Goal: Feedback & Contribution: Leave review/rating

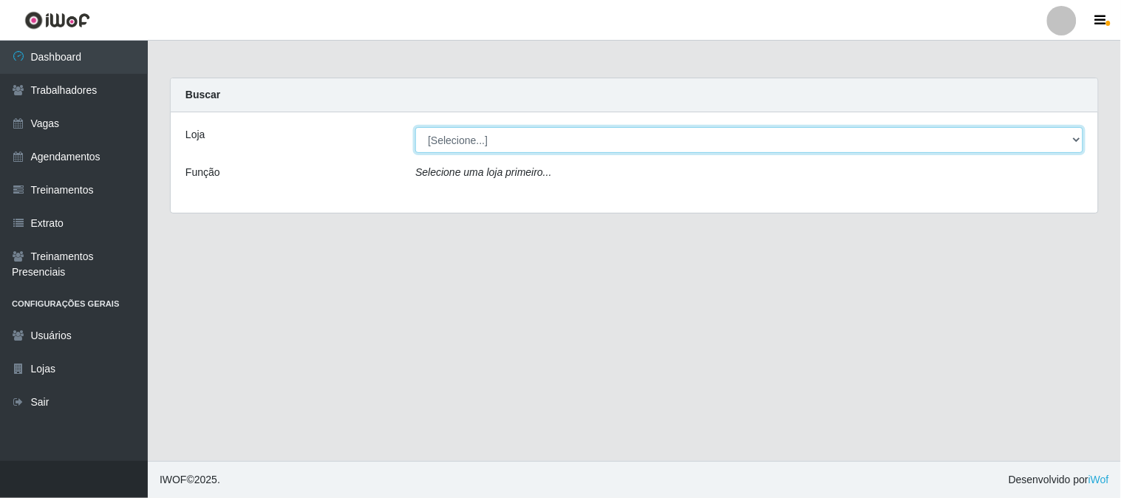
drag, startPoint x: 576, startPoint y: 138, endPoint x: 569, endPoint y: 151, distance: 14.9
click at [576, 139] on select "[Selecione...] Sapore D'italia" at bounding box center [749, 140] width 668 height 26
select select "266"
click at [415, 127] on select "[Selecione...] Sapore D'italia" at bounding box center [749, 140] width 668 height 26
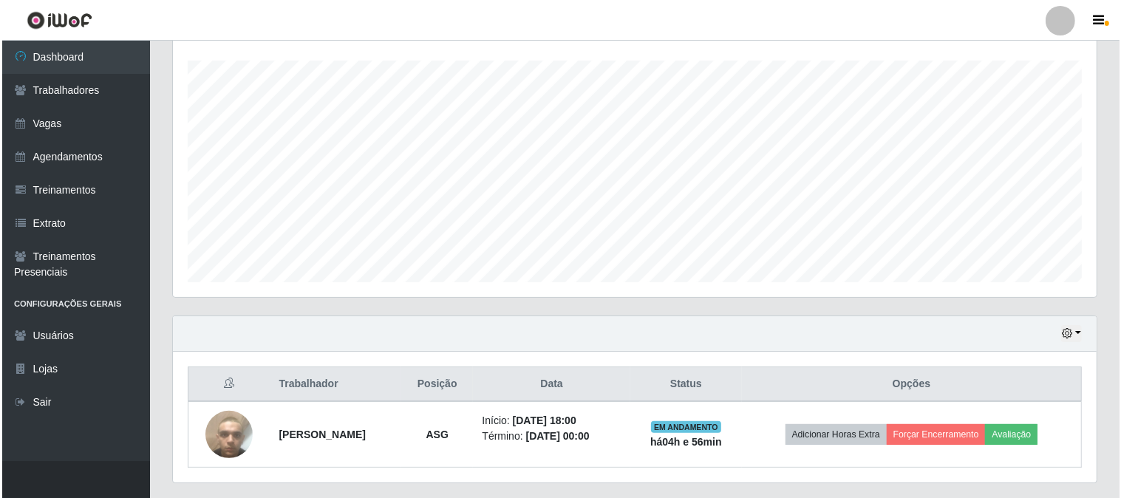
scroll to position [285, 0]
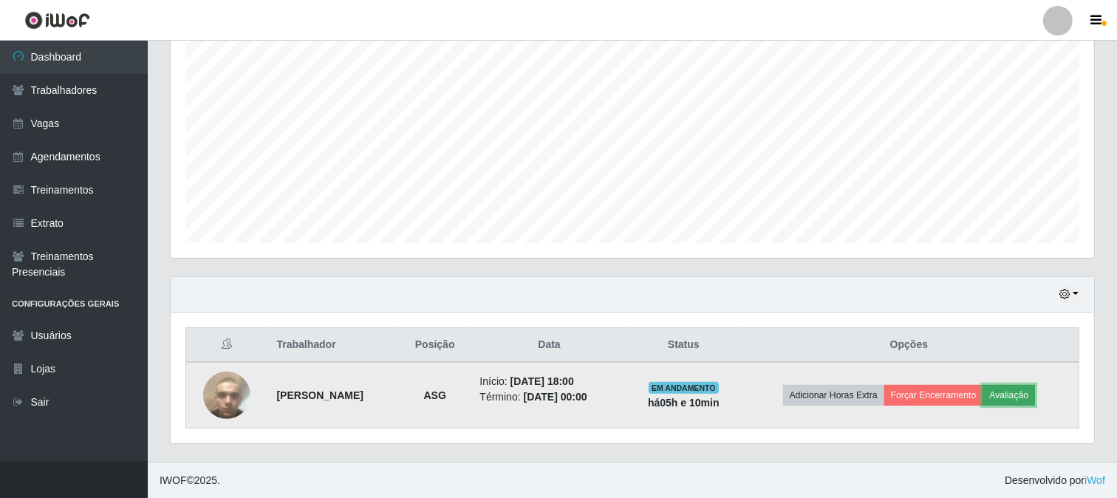
click at [1027, 397] on button "Avaliação" at bounding box center [1008, 395] width 52 height 21
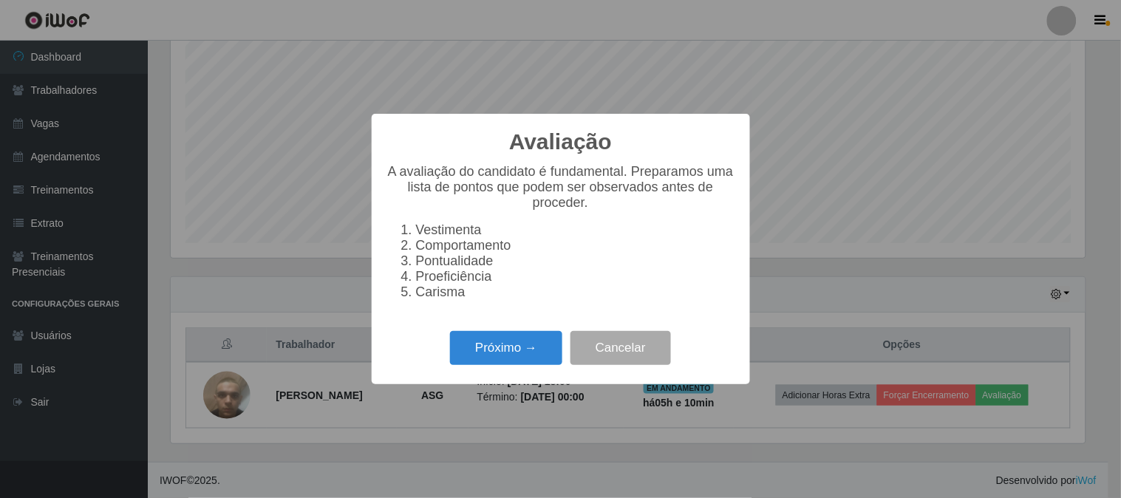
scroll to position [306, 914]
click at [527, 347] on button "Próximo →" at bounding box center [506, 348] width 112 height 35
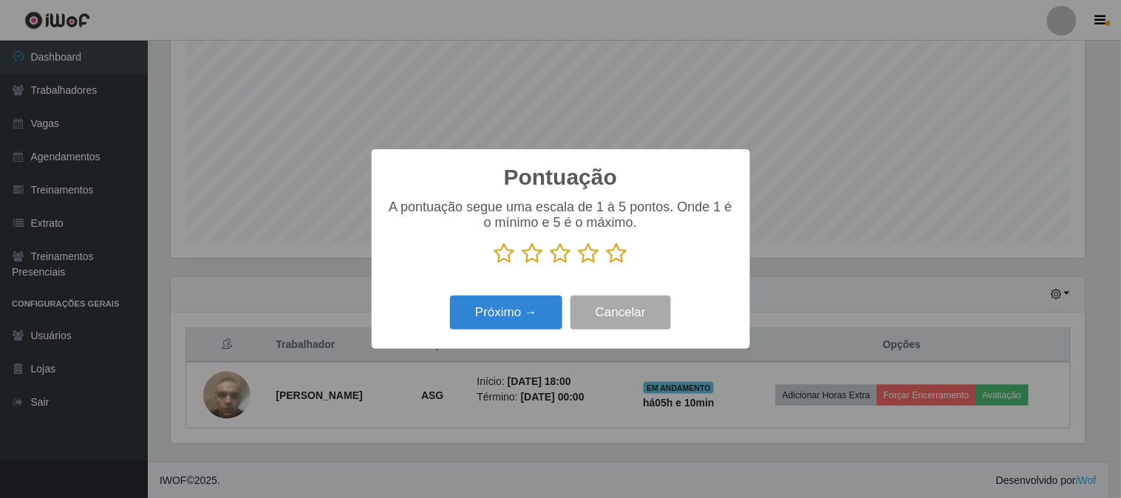
click at [618, 259] on icon at bounding box center [616, 253] width 21 height 22
click at [606, 264] on input "radio" at bounding box center [606, 264] width 0 height 0
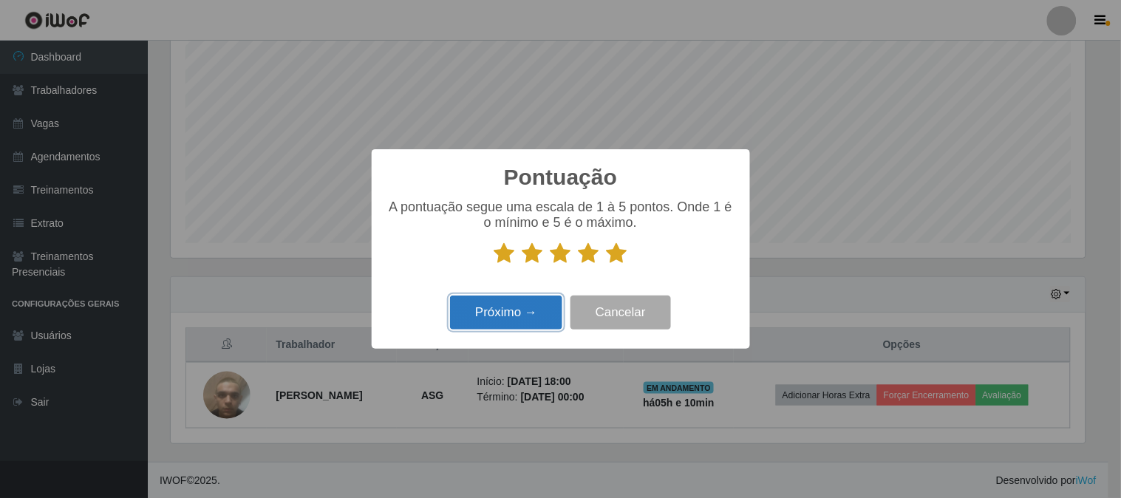
click at [527, 315] on button "Próximo →" at bounding box center [506, 312] width 112 height 35
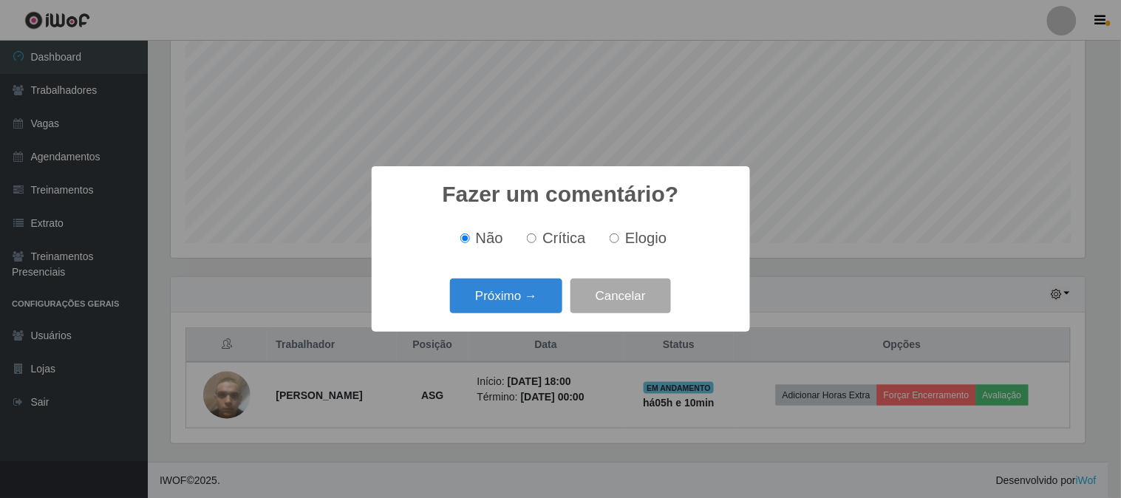
drag, startPoint x: 621, startPoint y: 244, endPoint x: 572, endPoint y: 279, distance: 60.9
click at [619, 244] on label "Elogio" at bounding box center [634, 238] width 63 height 17
click at [619, 243] on input "Elogio" at bounding box center [614, 238] width 10 height 10
radio input "true"
click at [545, 295] on button "Próximo →" at bounding box center [506, 295] width 112 height 35
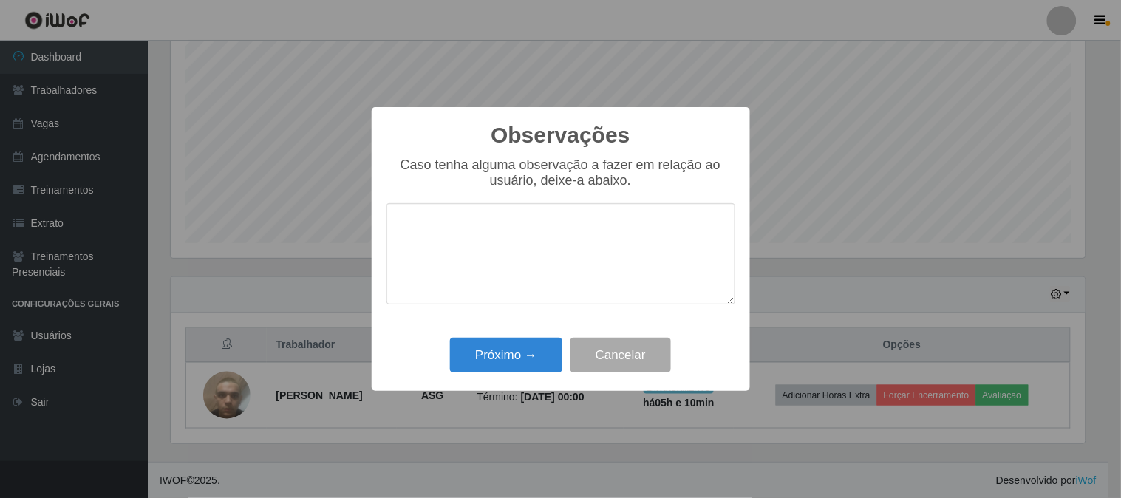
click at [544, 261] on textarea at bounding box center [560, 253] width 349 height 101
type textarea "m"
drag, startPoint x: 471, startPoint y: 256, endPoint x: 397, endPoint y: 246, distance: 74.6
click at [397, 247] on textarea "Muiot prestativo, cumpre o horario direitinho de cehgada" at bounding box center [560, 253] width 349 height 101
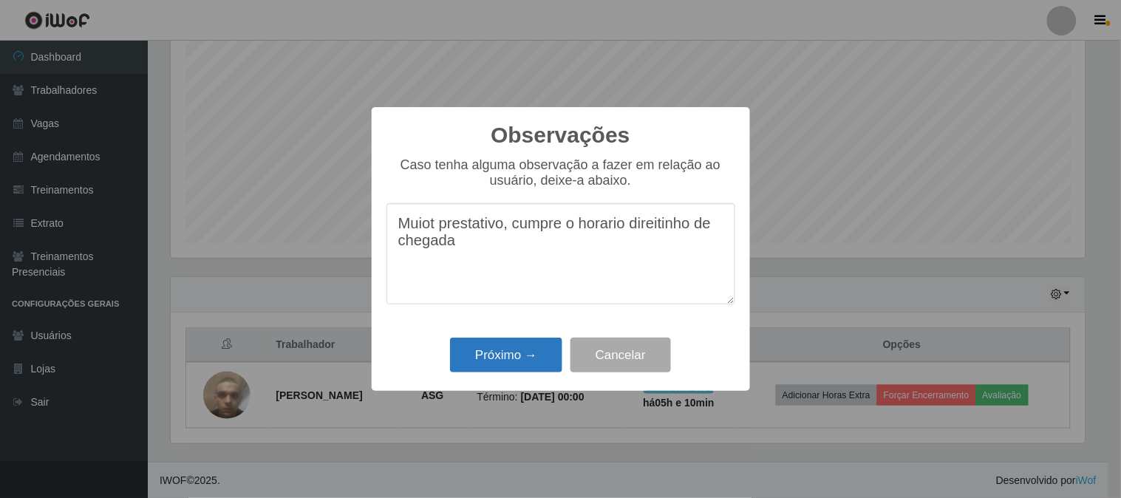
type textarea "Muiot prestativo, cumpre o horario direitinho de chegada"
click at [479, 352] on button "Próximo →" at bounding box center [506, 355] width 112 height 35
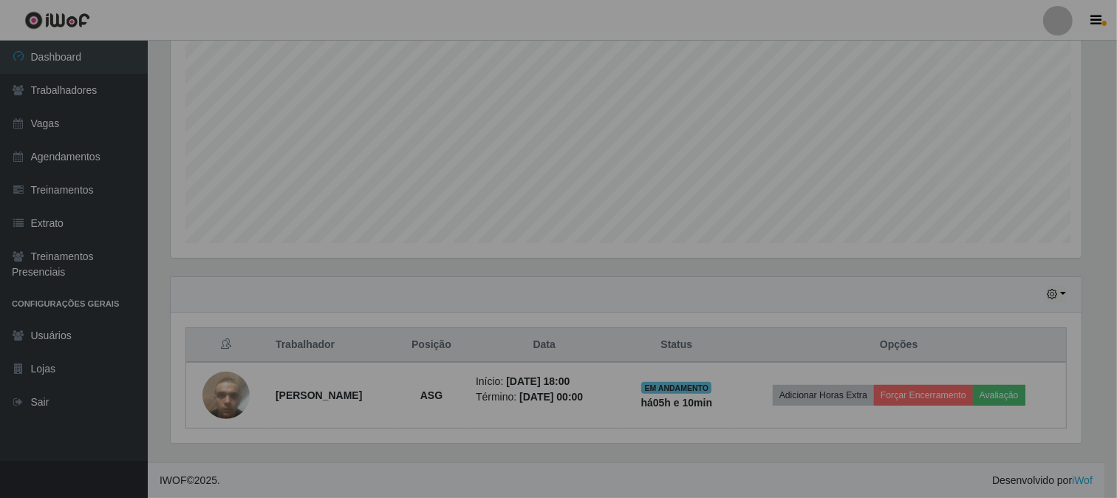
scroll to position [306, 923]
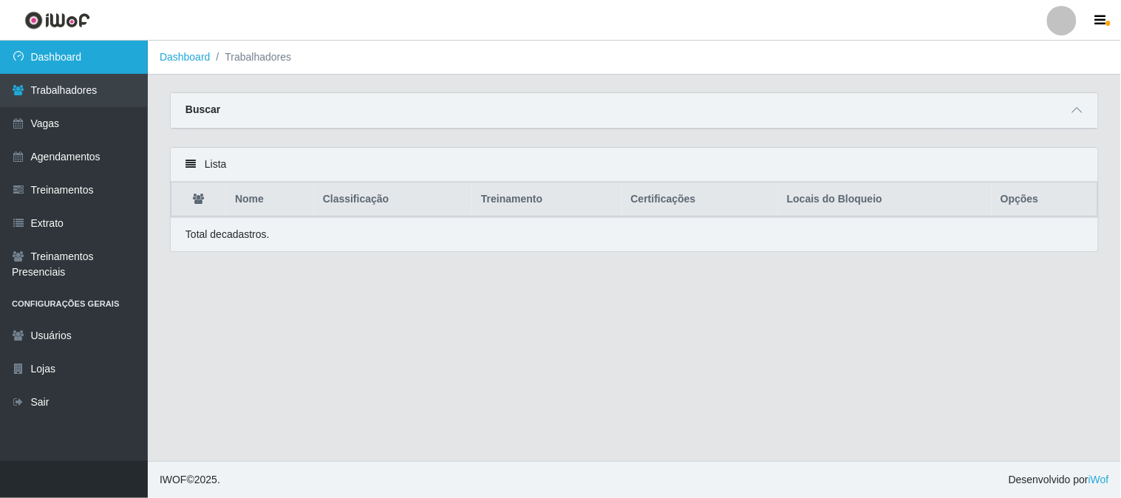
click at [75, 55] on link "Dashboard" at bounding box center [74, 57] width 148 height 33
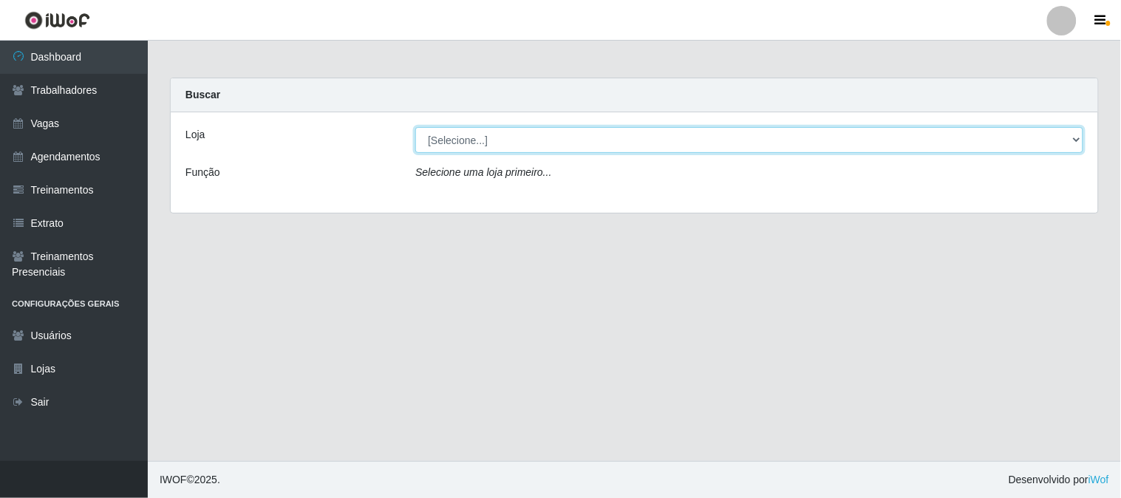
click at [548, 139] on select "[Selecione...] Sapore D'italia" at bounding box center [749, 140] width 668 height 26
select select "266"
click at [415, 127] on select "[Selecione...] Sapore D'italia" at bounding box center [749, 140] width 668 height 26
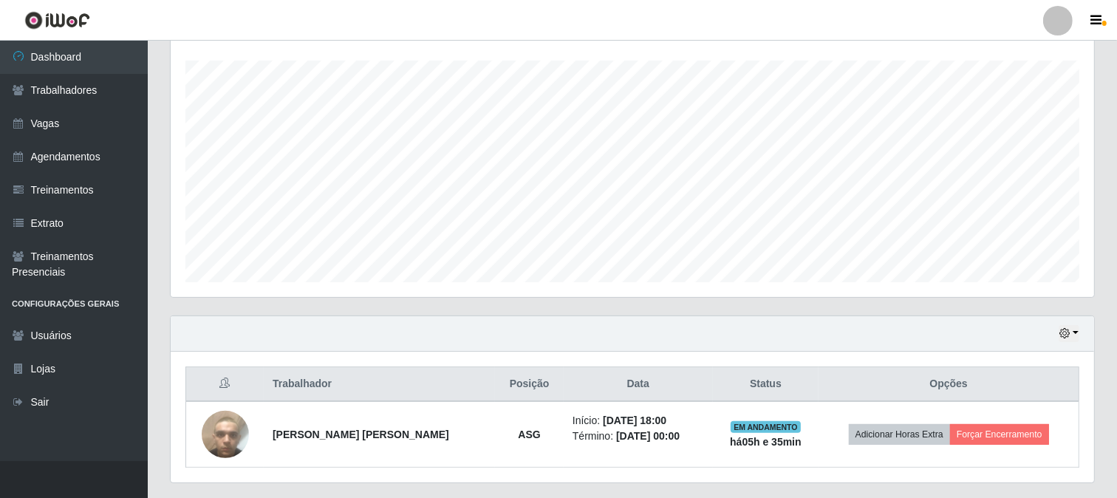
scroll to position [285, 0]
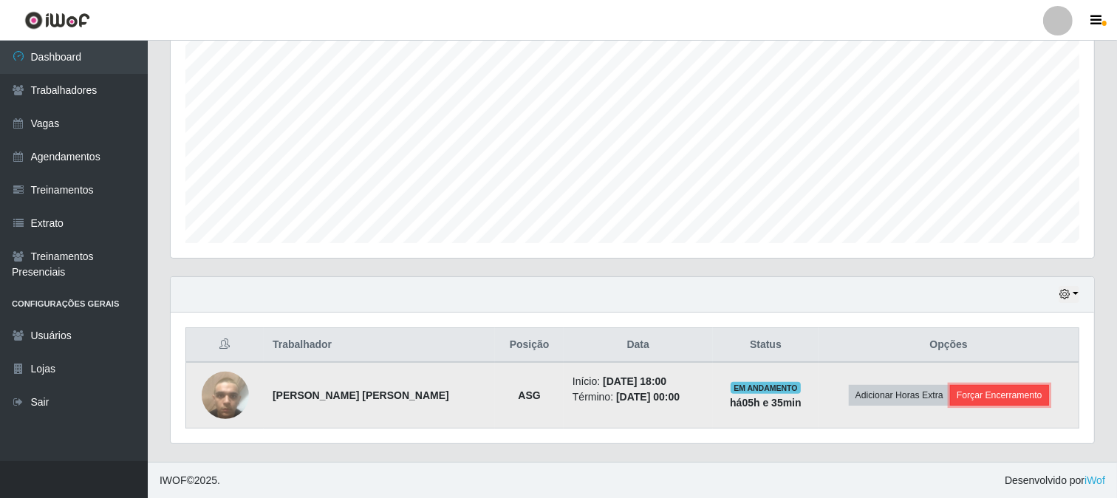
click at [1003, 396] on button "Forçar Encerramento" at bounding box center [999, 395] width 99 height 21
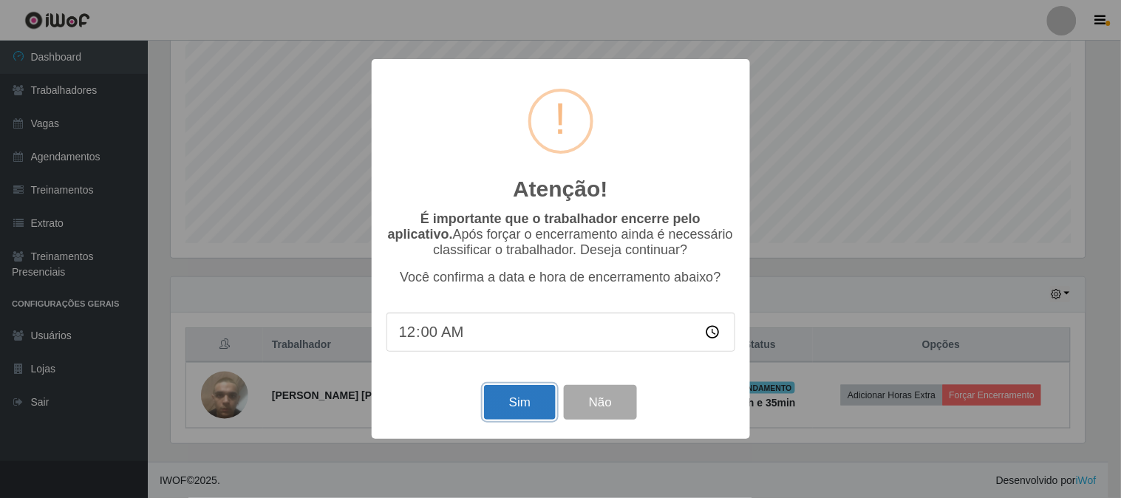
click at [508, 409] on button "Sim" at bounding box center [520, 402] width 72 height 35
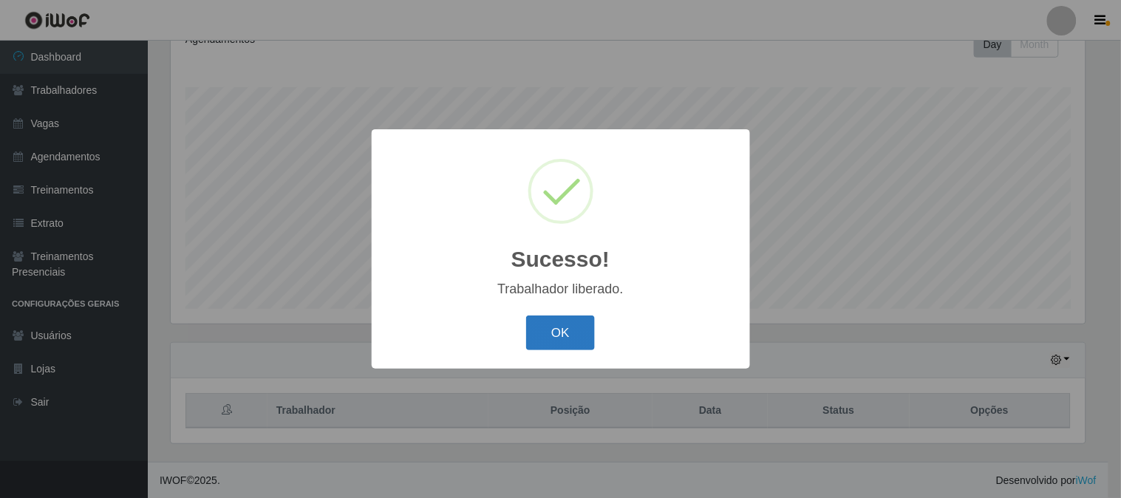
click at [563, 340] on button "OK" at bounding box center [560, 332] width 69 height 35
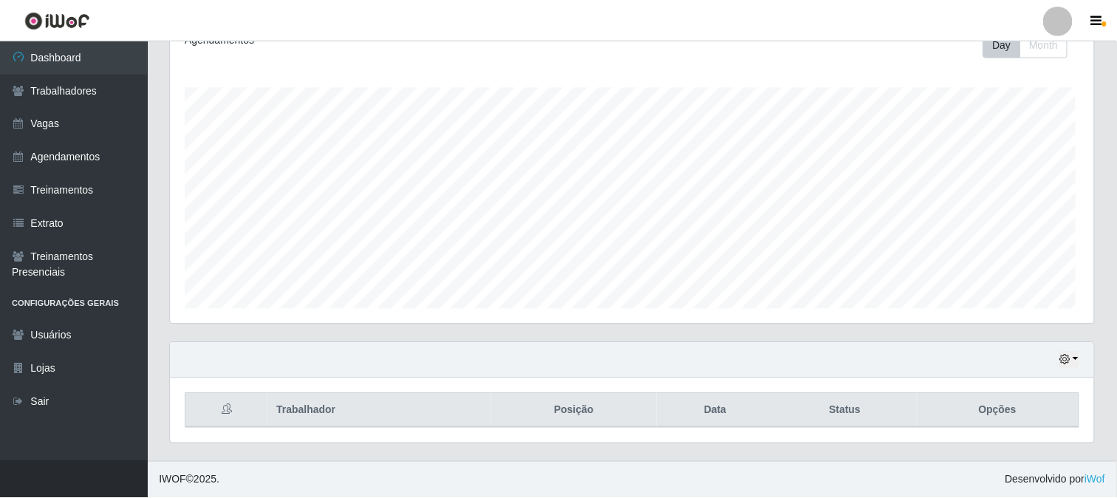
scroll to position [738332, 737716]
click at [1069, 358] on icon "button" at bounding box center [1064, 360] width 10 height 10
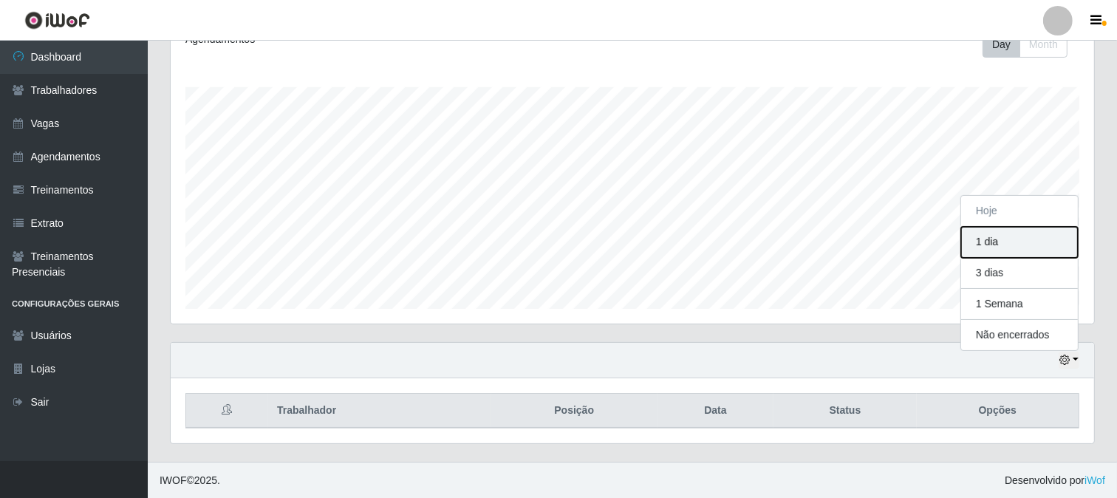
click at [985, 253] on button "1 dia" at bounding box center [1019, 242] width 117 height 31
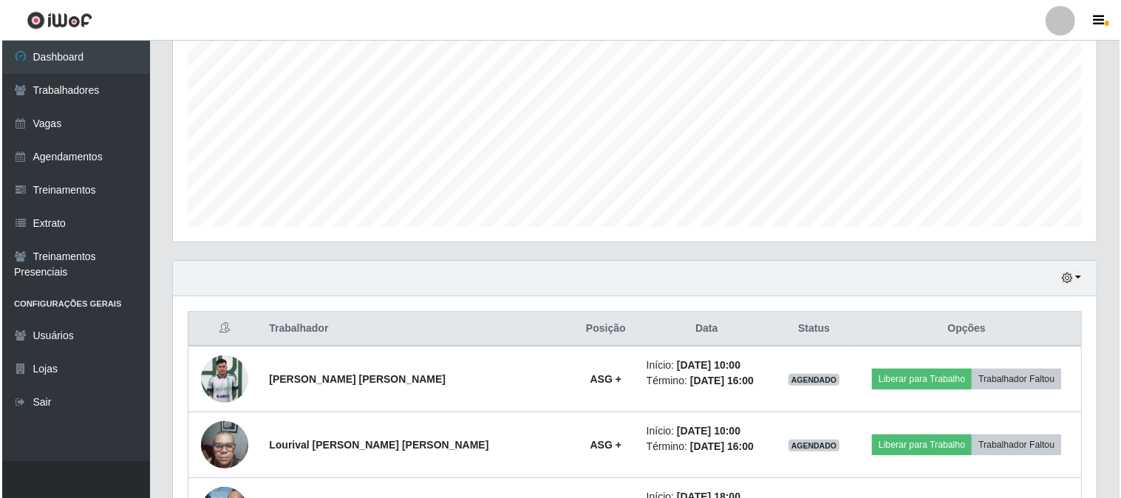
scroll to position [483, 0]
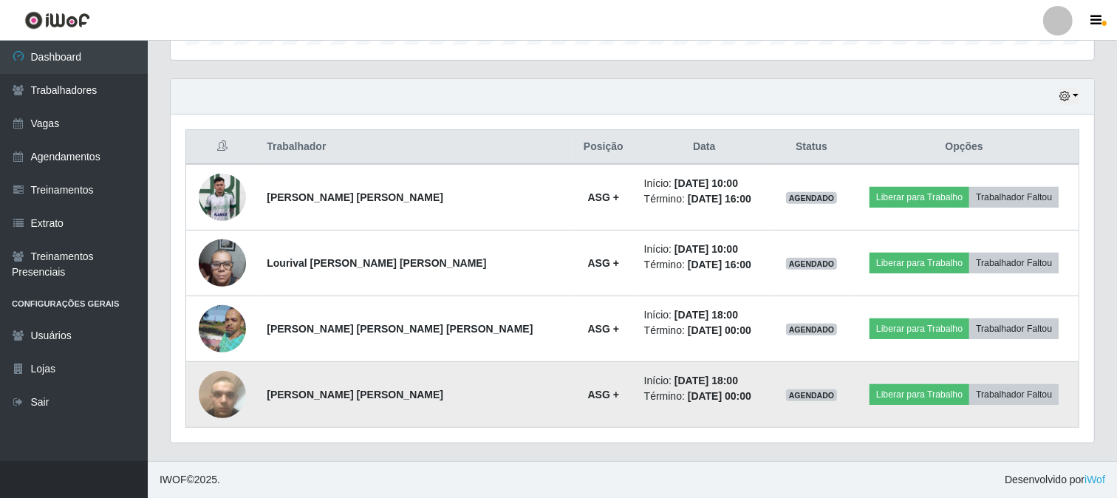
click at [236, 388] on img at bounding box center [222, 394] width 47 height 84
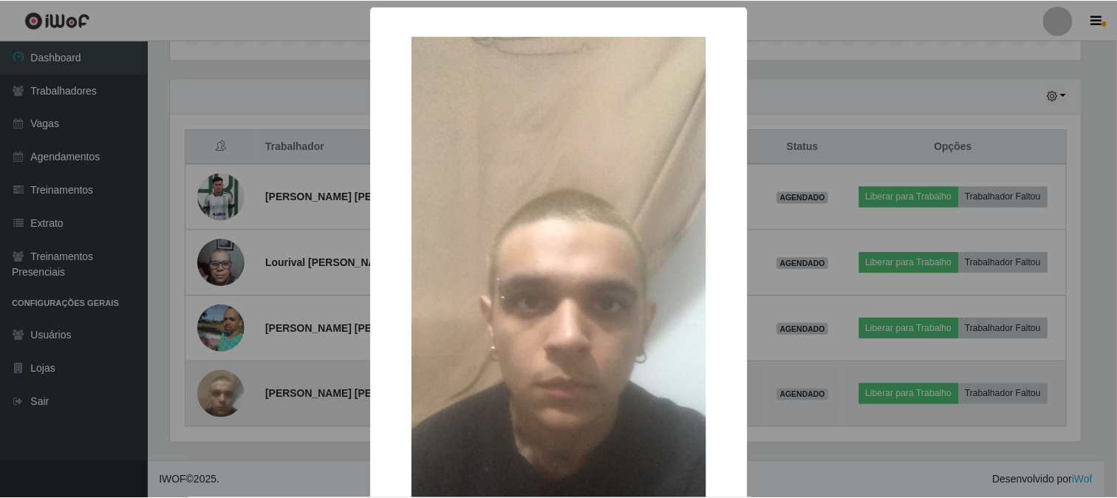
scroll to position [306, 914]
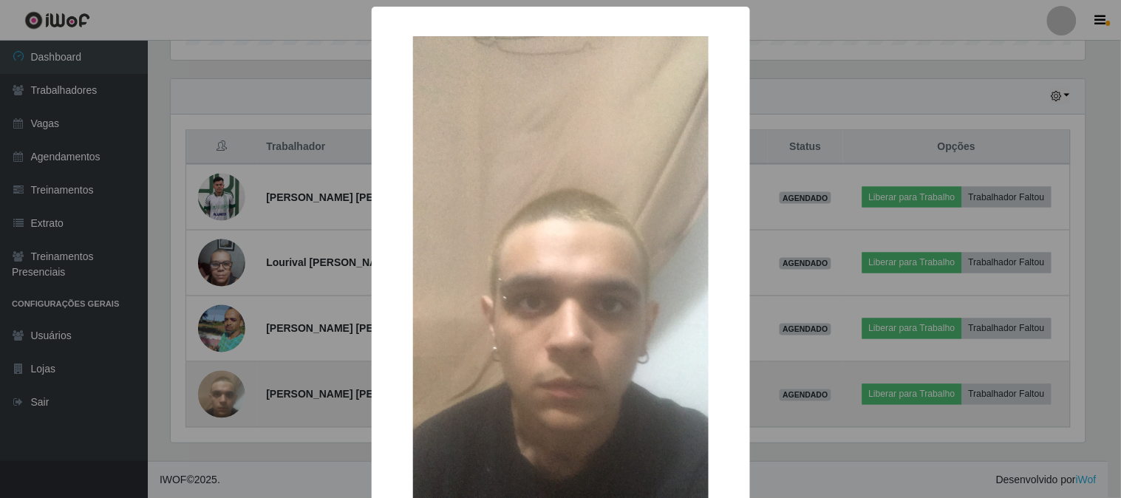
click at [236, 388] on div "× OK Cancel" at bounding box center [560, 249] width 1121 height 498
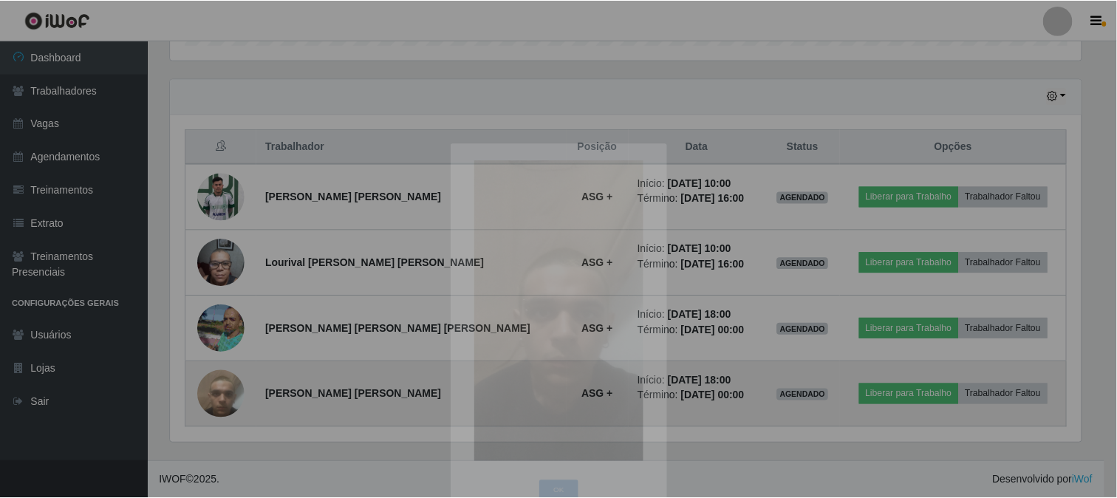
scroll to position [306, 923]
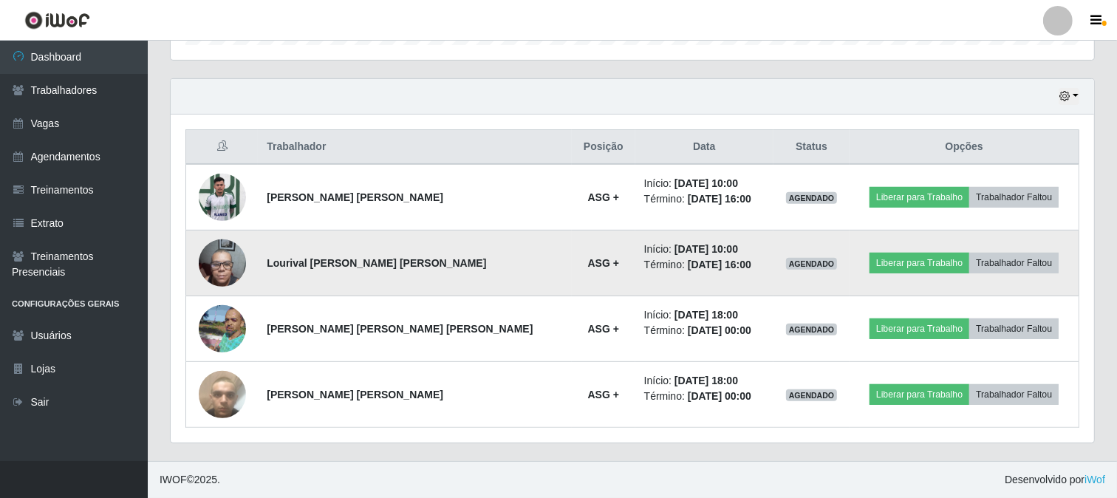
click at [219, 264] on img at bounding box center [222, 262] width 47 height 63
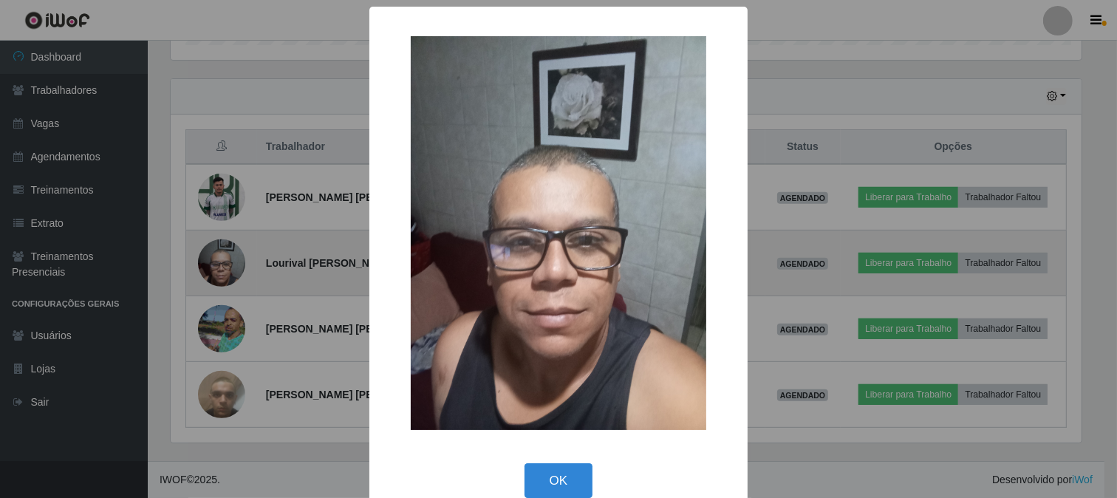
scroll to position [306, 914]
click at [219, 264] on div "× OK Cancel" at bounding box center [560, 249] width 1121 height 498
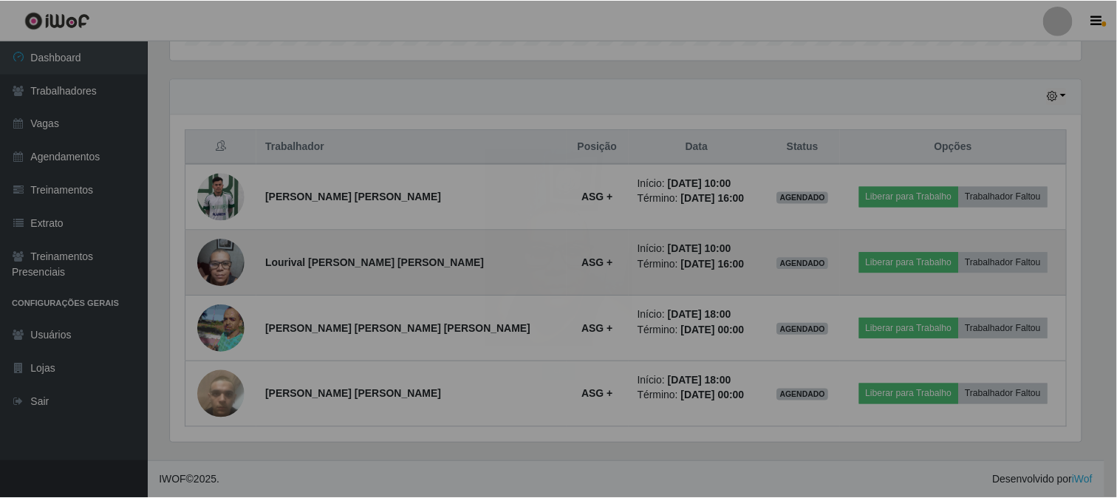
scroll to position [306, 923]
